Goal: Check status: Check status

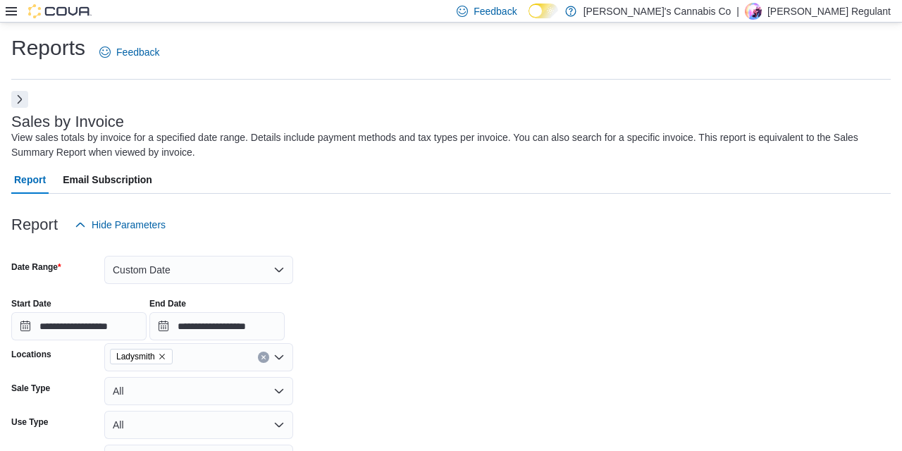
click at [433, 307] on div "**********" at bounding box center [450, 314] width 879 height 54
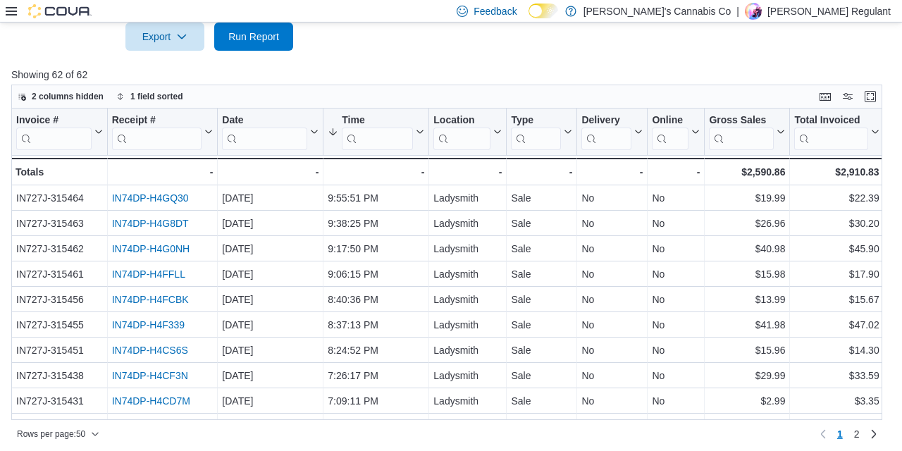
scroll to position [532, 0]
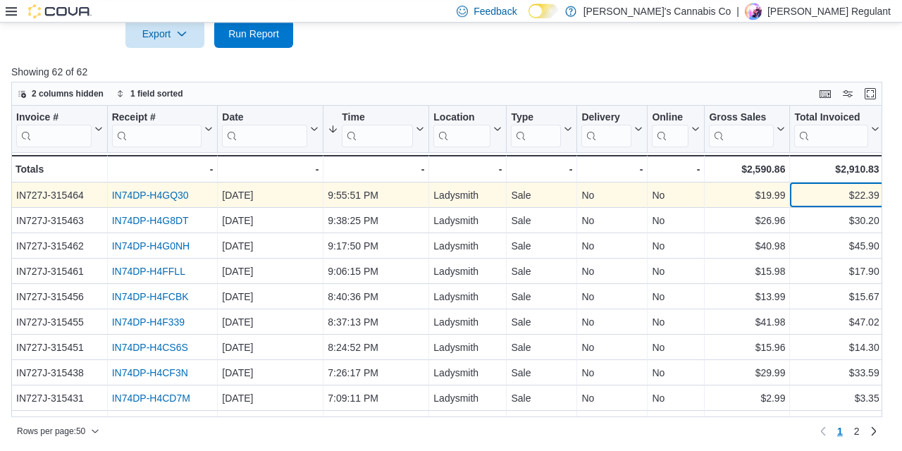
click at [847, 202] on div "$22.39" at bounding box center [836, 195] width 85 height 17
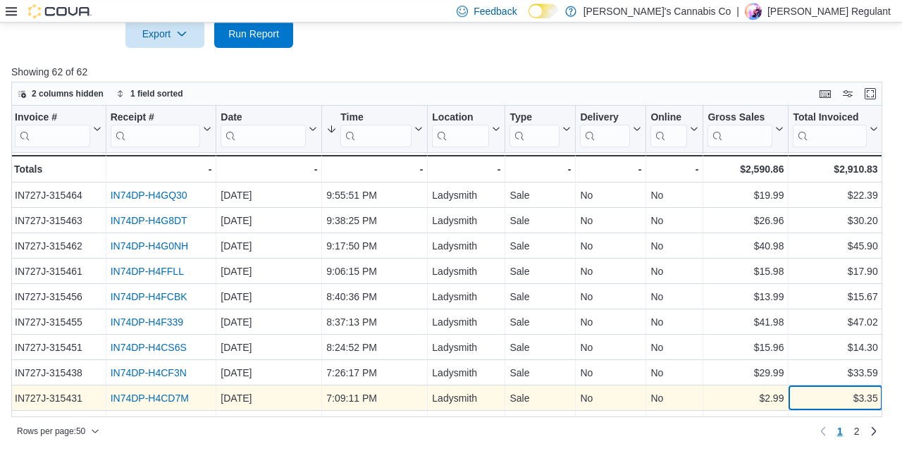
click at [849, 400] on div "$3.35" at bounding box center [834, 397] width 85 height 17
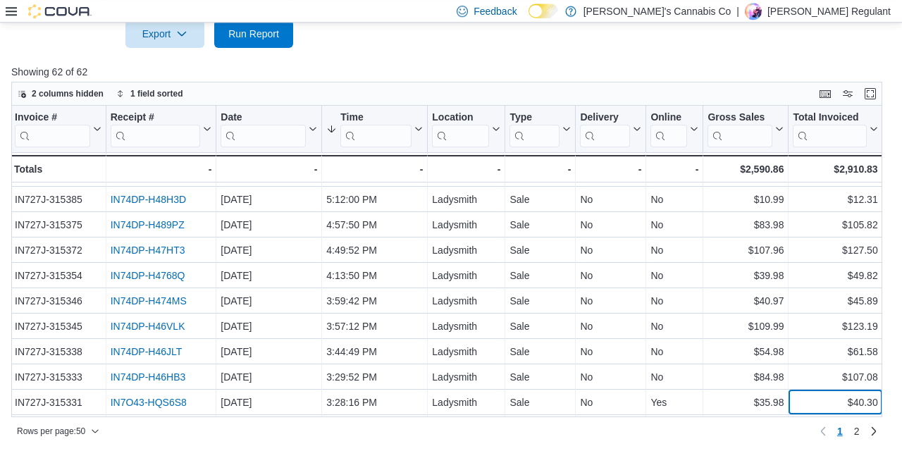
scroll to position [503, 1]
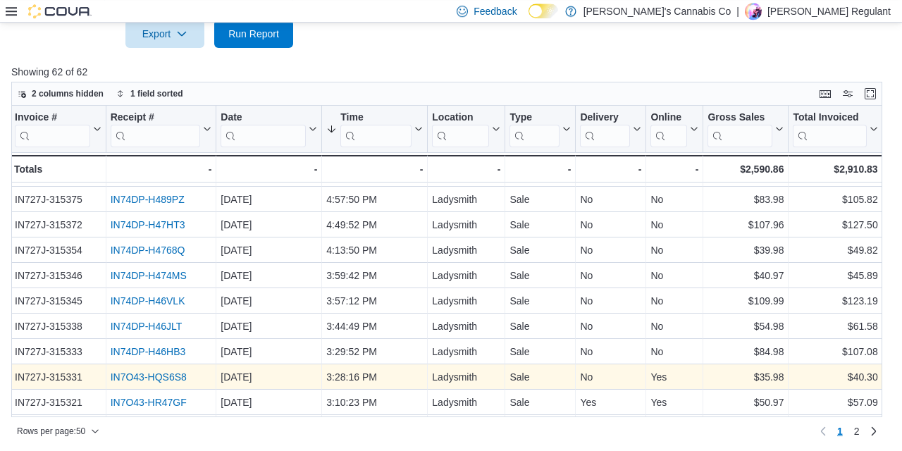
click at [138, 373] on link "IN7O43-HQS6S8" at bounding box center [149, 376] width 76 height 11
click at [866, 372] on div "$40.30" at bounding box center [834, 376] width 85 height 17
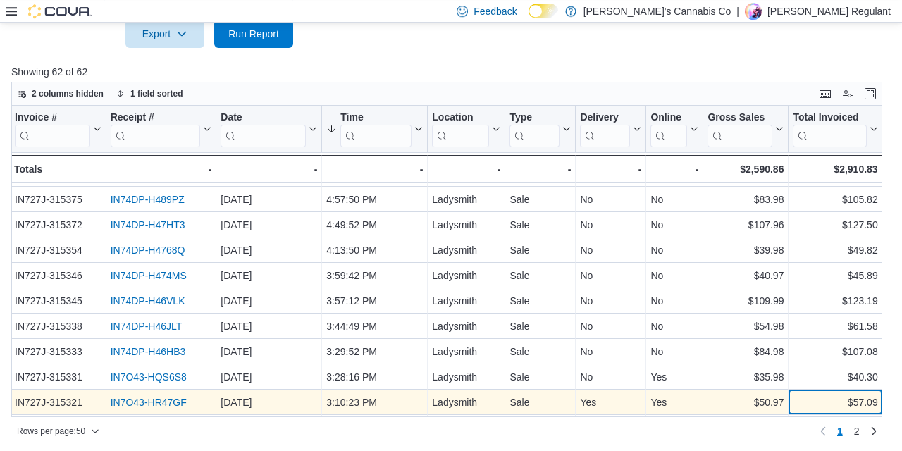
click at [853, 401] on div "$57.09" at bounding box center [834, 402] width 85 height 17
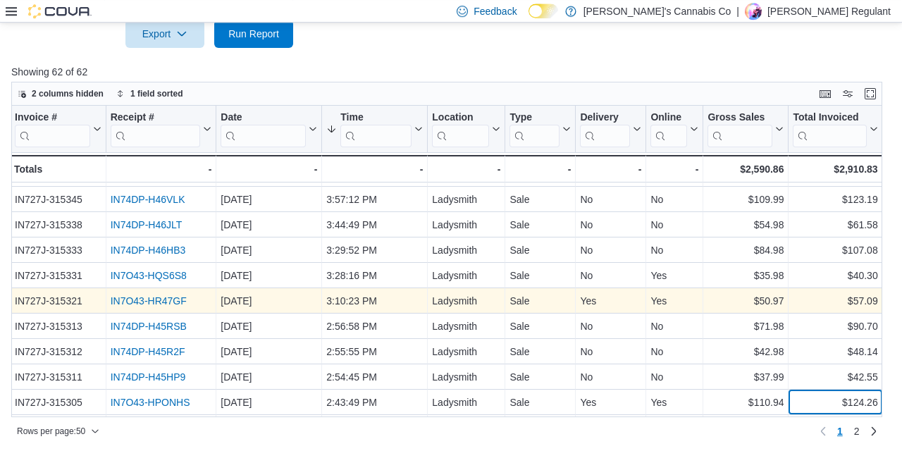
scroll to position [630, 1]
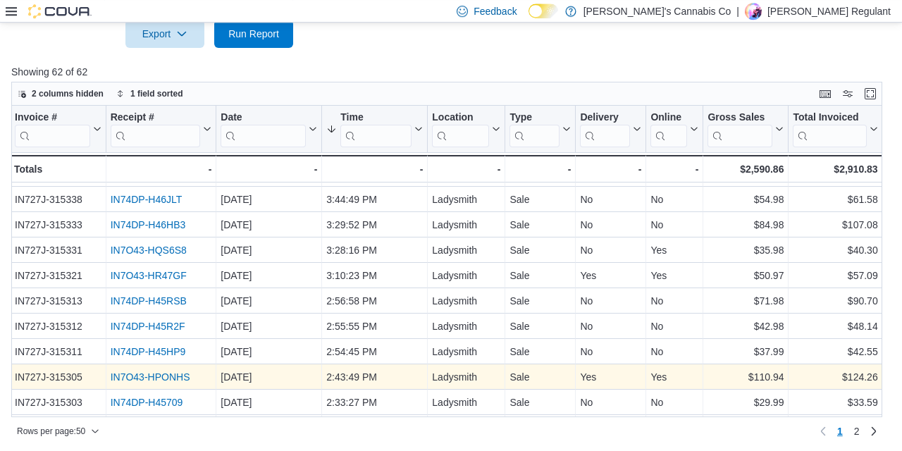
click at [168, 378] on link "IN7O43-HPONHS" at bounding box center [151, 376] width 80 height 11
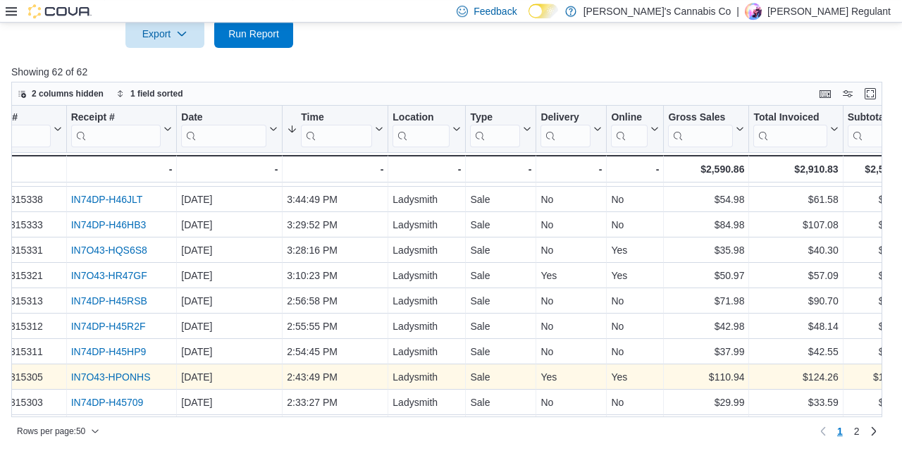
scroll to position [630, 39]
click at [334, 374] on div "2:43:49 PM" at bounding box center [336, 376] width 96 height 17
click at [811, 375] on div "$124.26" at bounding box center [796, 376] width 85 height 17
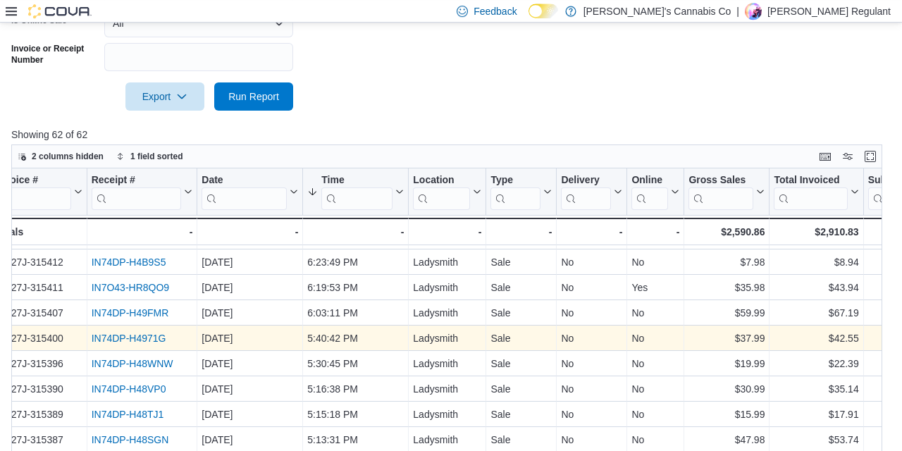
scroll to position [275, 22]
click at [842, 335] on div "$42.55" at bounding box center [814, 338] width 85 height 17
